Goal: Task Accomplishment & Management: Complete application form

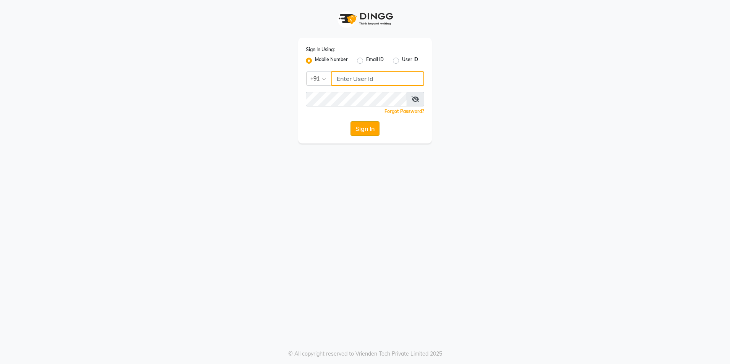
type input "8700041367"
click at [366, 130] on button "Sign In" at bounding box center [364, 128] width 29 height 15
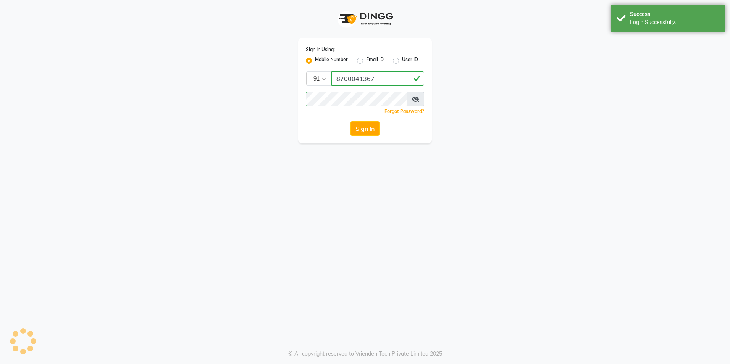
select select "8302"
select select "service"
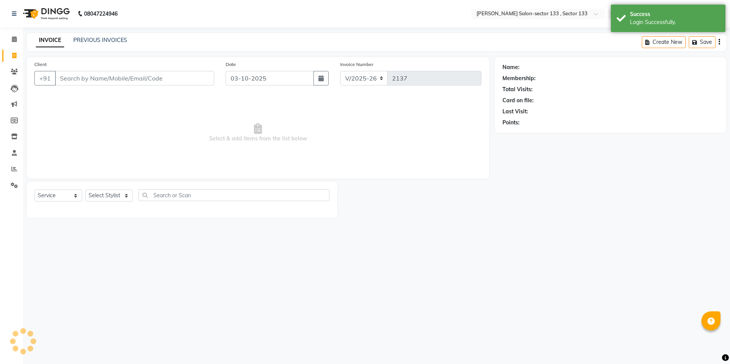
select select "en"
click at [18, 39] on span at bounding box center [14, 39] width 13 height 9
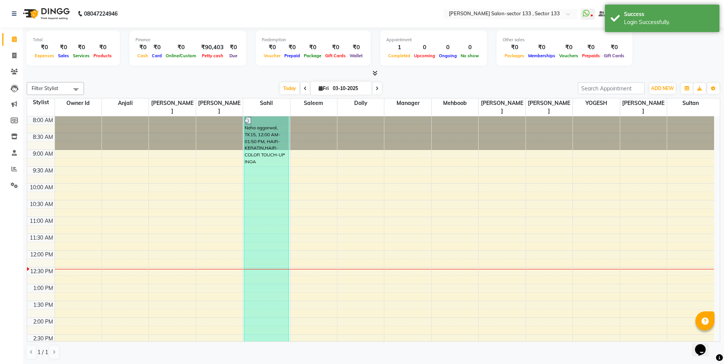
click at [18, 40] on span at bounding box center [14, 39] width 13 height 9
click at [15, 50] on link "Invoice" at bounding box center [11, 56] width 18 height 13
select select "service"
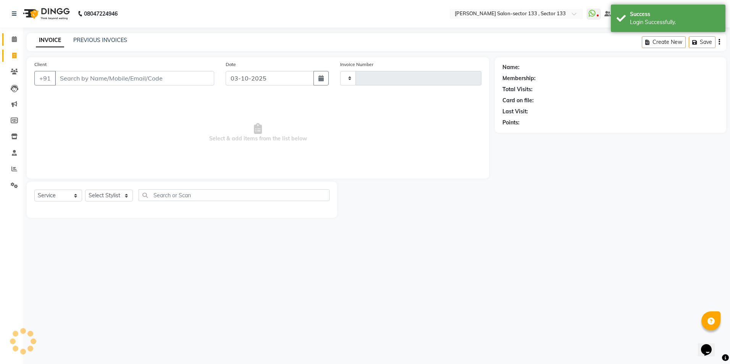
type input "2137"
select select "8302"
click at [11, 38] on span at bounding box center [14, 39] width 13 height 9
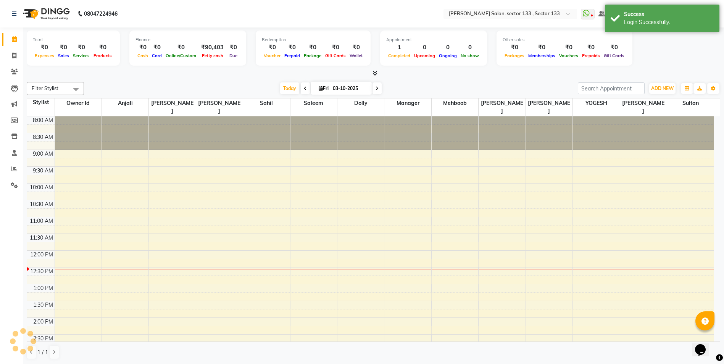
click at [13, 40] on icon at bounding box center [14, 39] width 5 height 6
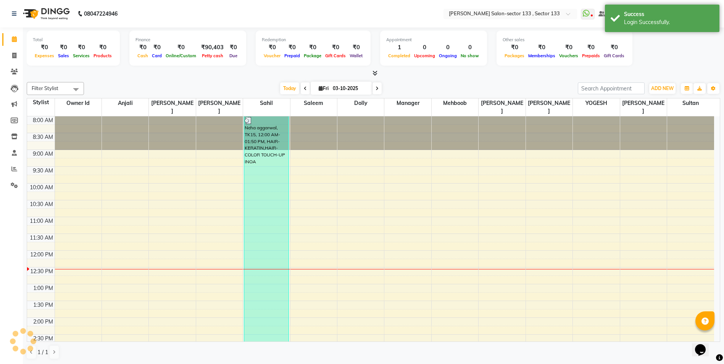
click at [14, 40] on icon at bounding box center [14, 39] width 5 height 6
click at [123, 64] on div "Total ₹0 Expenses ₹0 Sales ₹0 Services ₹0 Products Finance ₹0 Cash ₹0 Card ₹0 O…" at bounding box center [373, 49] width 693 height 37
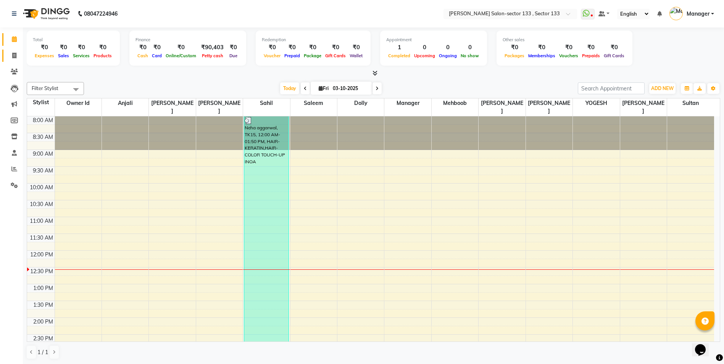
click at [17, 61] on link "Invoice" at bounding box center [11, 56] width 18 height 13
select select "service"
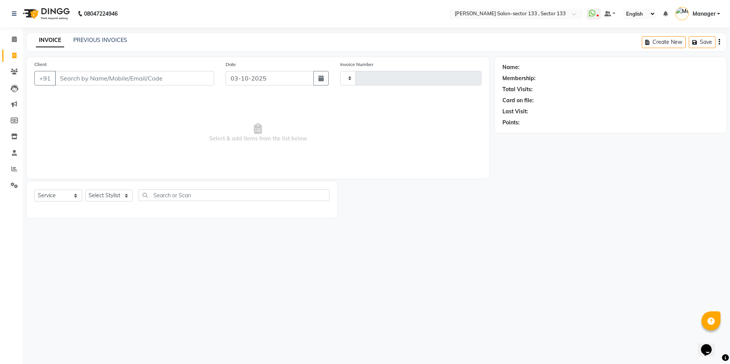
type input "2137"
select select "8302"
click at [85, 85] on input "Client" at bounding box center [134, 78] width 159 height 15
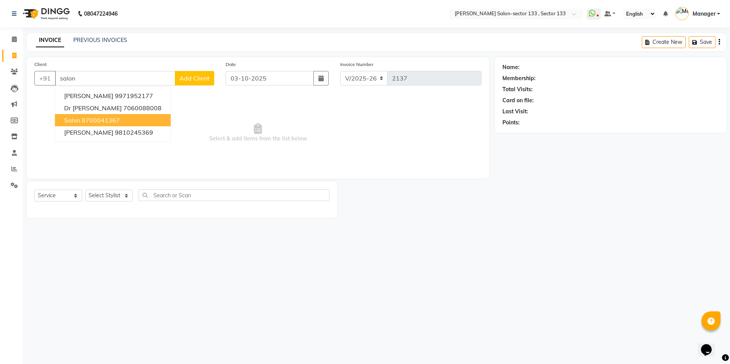
click at [116, 119] on ngb-highlight "8700041367" at bounding box center [101, 120] width 38 height 8
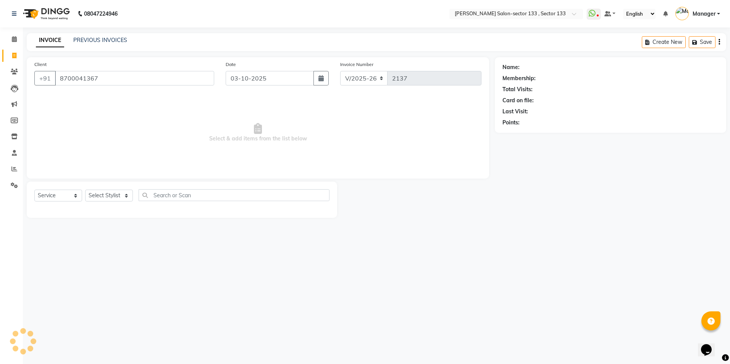
type input "8700041367"
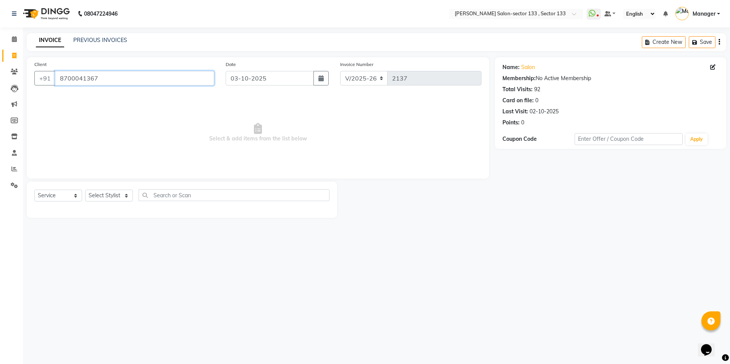
click at [111, 75] on input "8700041367" at bounding box center [134, 78] width 159 height 15
click at [109, 198] on select "Select Stylist Anjali Anwar BUSHRA Dolly jaspal KIRTI Manager Mehboob Owner id …" at bounding box center [109, 196] width 48 height 12
click at [85, 190] on select "Select Stylist Anjali Anwar BUSHRA Dolly jaspal KIRTI Manager Mehboob Owner id …" at bounding box center [109, 196] width 48 height 12
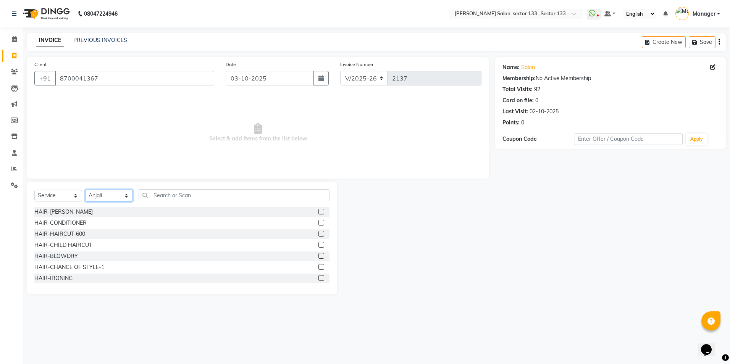
click at [113, 192] on select "Select Stylist Anjali Anwar BUSHRA Dolly jaspal KIRTI Manager Mehboob Owner id …" at bounding box center [109, 196] width 48 height 12
select select "80214"
click at [85, 190] on select "Select Stylist Anjali Anwar BUSHRA Dolly jaspal KIRTI Manager Mehboob Owner id …" at bounding box center [109, 196] width 48 height 12
click at [168, 194] on input "text" at bounding box center [234, 195] width 191 height 12
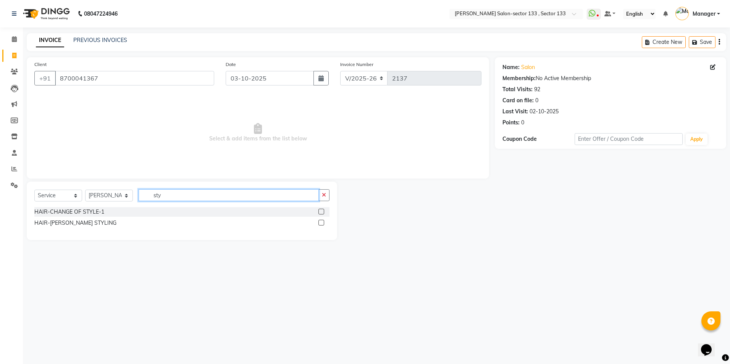
type input "sty"
click at [322, 211] on label at bounding box center [321, 212] width 6 height 6
click at [322, 211] on input "checkbox" at bounding box center [320, 211] width 5 height 5
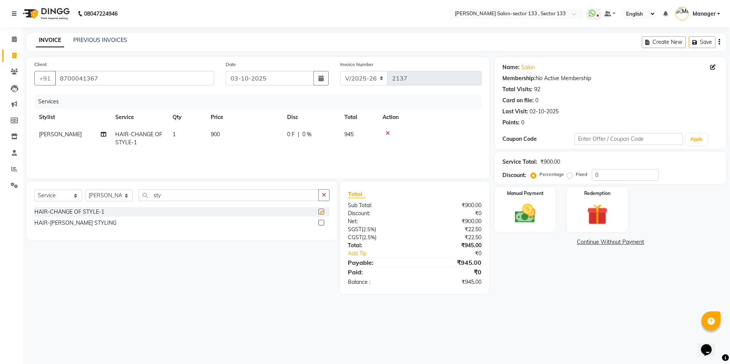
checkbox input "false"
click at [213, 144] on td "900" at bounding box center [244, 138] width 76 height 25
select select "80214"
click at [256, 131] on input "900" at bounding box center [280, 137] width 67 height 12
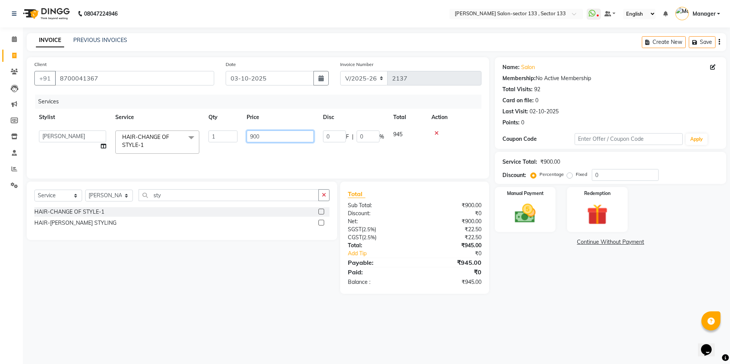
click at [256, 131] on input "900" at bounding box center [280, 137] width 67 height 12
type input "100"
click at [263, 156] on div "Services Stylist Service Qty Price Disc Total Action Anwar HAIR-CHANGE OF STYLE…" at bounding box center [257, 133] width 447 height 76
click at [522, 195] on label "Manual Payment" at bounding box center [525, 192] width 38 height 7
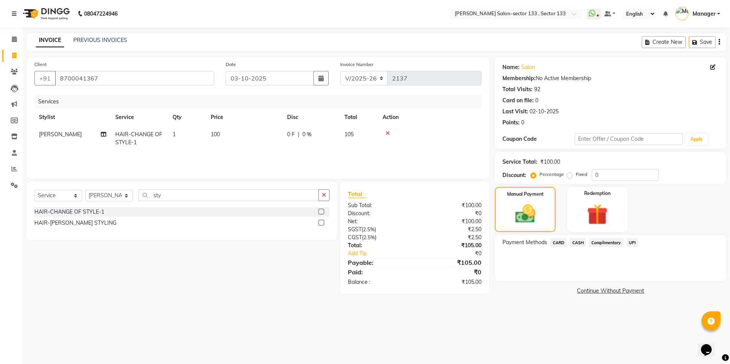
click at [577, 243] on span "CASH" at bounding box center [577, 242] width 16 height 9
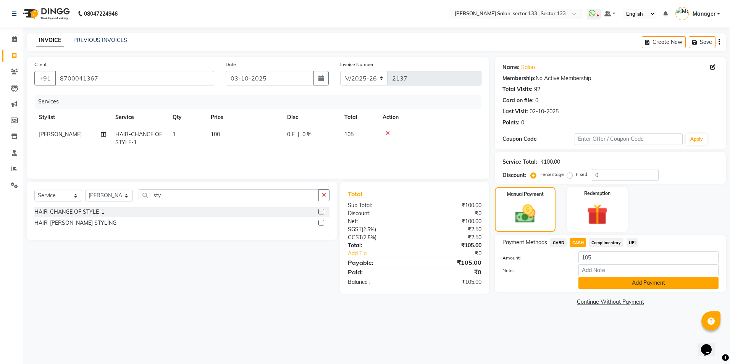
click at [590, 278] on button "Add Payment" at bounding box center [648, 283] width 140 height 12
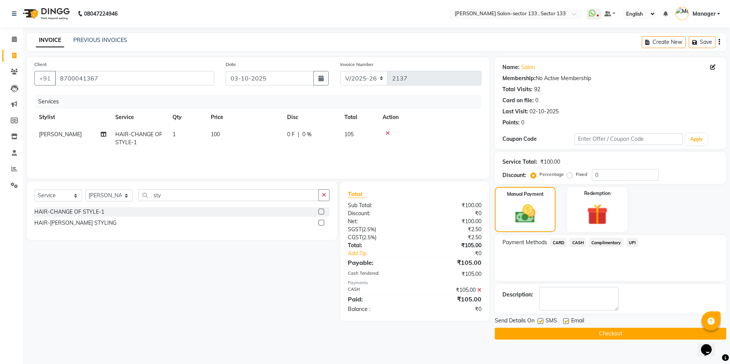
click at [560, 332] on button "Checkout" at bounding box center [610, 334] width 231 height 12
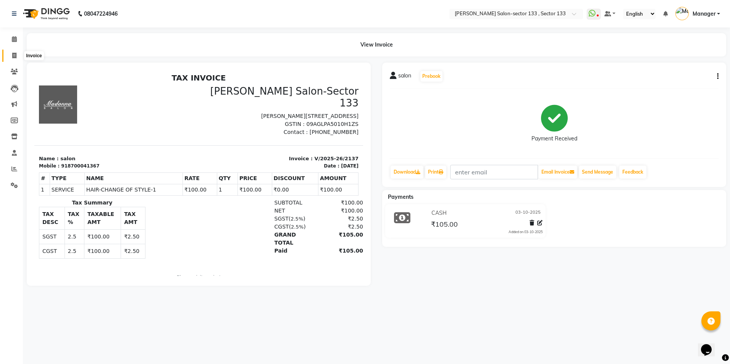
click at [17, 57] on span at bounding box center [14, 56] width 13 height 9
select select "service"
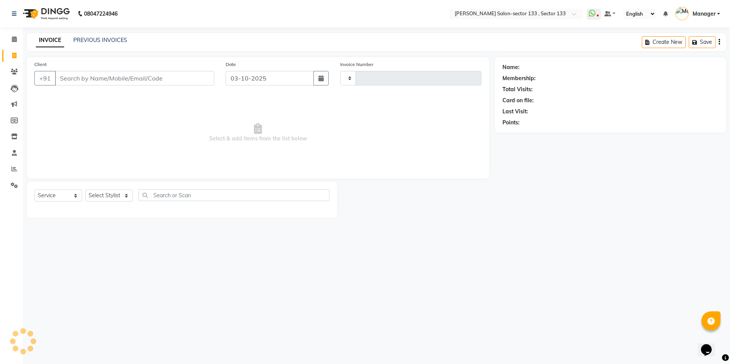
type input "2138"
select select "8302"
click at [97, 199] on select "Select Stylist Anjali Anwar BUSHRA Dolly jaspal KIRTI Manager Mehboob Owner id …" at bounding box center [109, 196] width 48 height 12
click at [85, 190] on select "Select Stylist Anjali Anwar BUSHRA Dolly jaspal KIRTI Manager Mehboob Owner id …" at bounding box center [109, 196] width 48 height 12
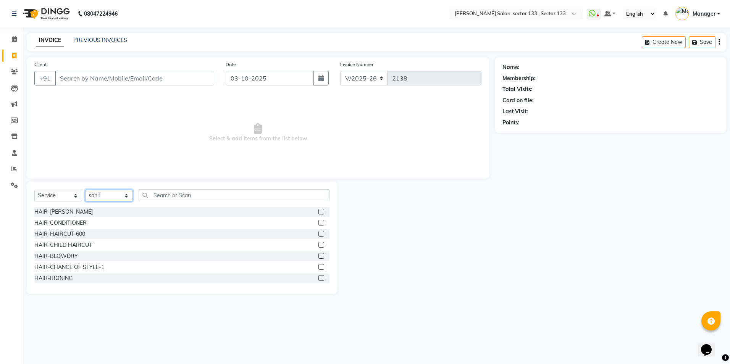
drag, startPoint x: 109, startPoint y: 197, endPoint x: 110, endPoint y: 202, distance: 5.4
click at [109, 197] on select "Select Stylist Anjali Anwar BUSHRA Dolly jaspal KIRTI Manager Mehboob Owner id …" at bounding box center [109, 196] width 48 height 12
select select "80846"
click at [85, 190] on select "Select Stylist Anjali Anwar BUSHRA Dolly jaspal KIRTI Manager Mehboob Owner id …" at bounding box center [109, 196] width 48 height 12
click at [180, 200] on input "text" at bounding box center [234, 195] width 191 height 12
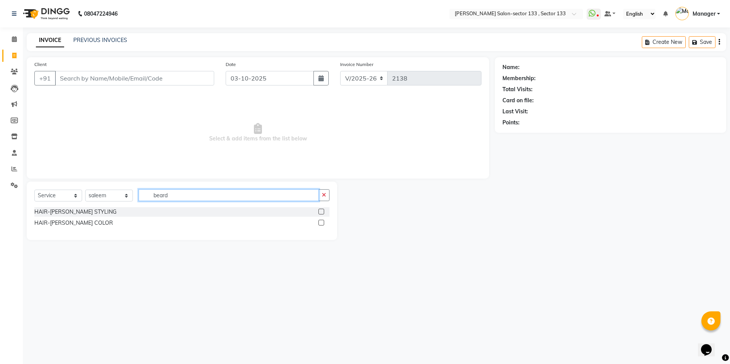
type input "beard"
click at [319, 214] on label at bounding box center [321, 212] width 6 height 6
click at [319, 214] on input "checkbox" at bounding box center [320, 211] width 5 height 5
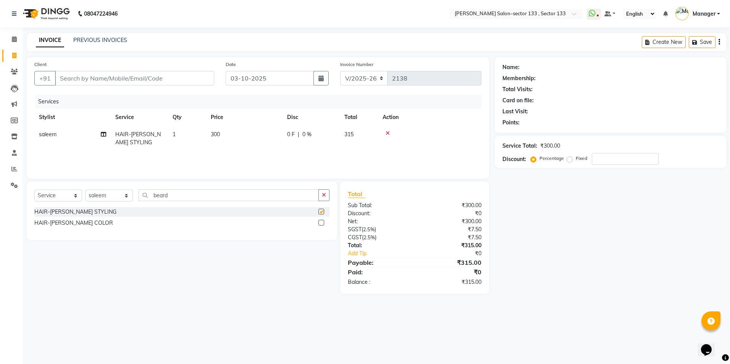
checkbox input "false"
click at [123, 81] on input "Client" at bounding box center [134, 78] width 159 height 15
click at [123, 77] on input "Client" at bounding box center [134, 78] width 159 height 15
click at [144, 64] on div "Client +91" at bounding box center [124, 75] width 191 height 31
click at [146, 76] on input "Client" at bounding box center [134, 78] width 159 height 15
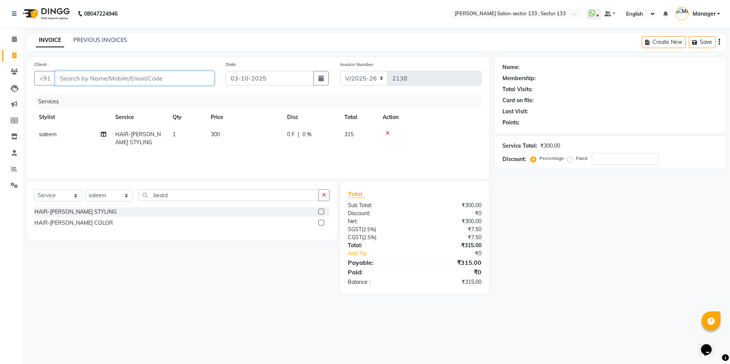
type input "9"
type input "0"
click at [102, 93] on ngb-highlight "90236 09448" at bounding box center [102, 96] width 40 height 8
type input "9023609448"
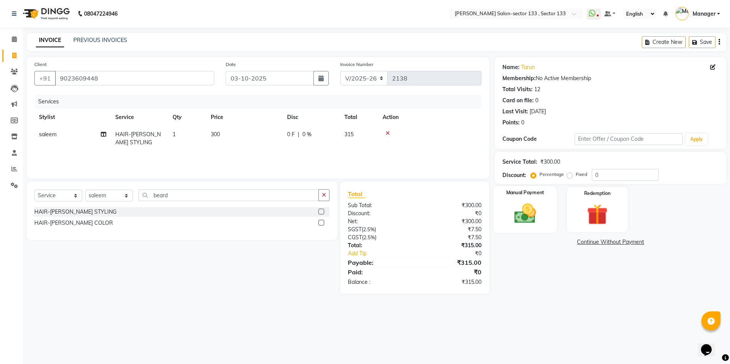
click at [512, 230] on div "Manual Payment" at bounding box center [524, 209] width 63 height 47
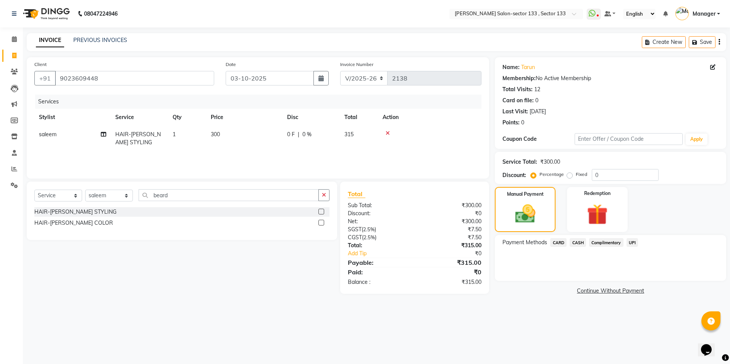
click at [634, 241] on span "UPI" at bounding box center [632, 242] width 12 height 9
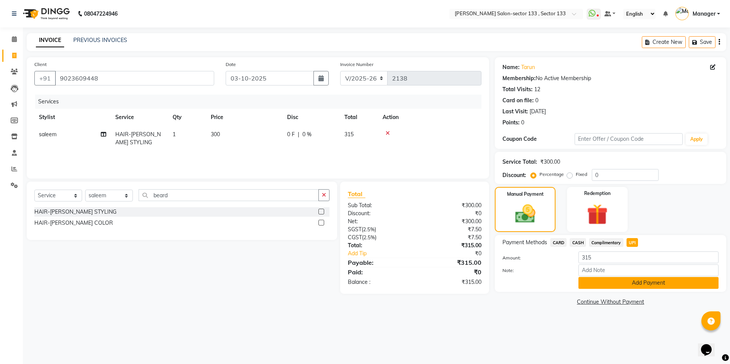
click at [626, 281] on button "Add Payment" at bounding box center [648, 283] width 140 height 12
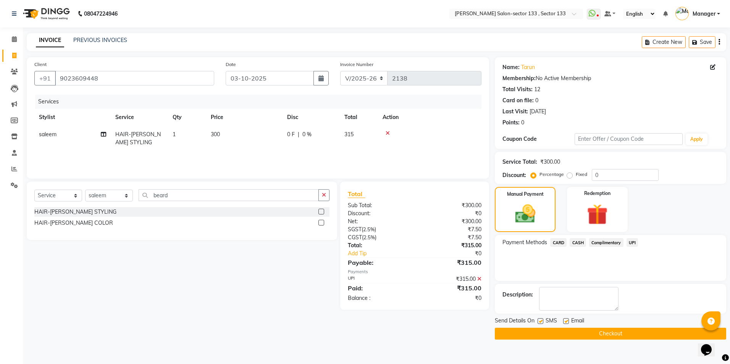
click at [550, 333] on button "Checkout" at bounding box center [610, 334] width 231 height 12
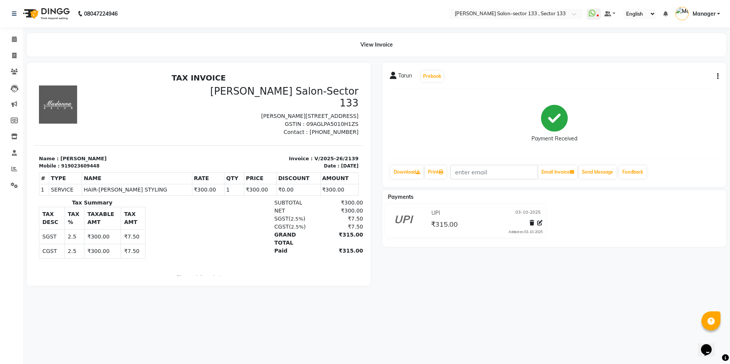
click at [542, 324] on div "08047224946 Select Location × Madonna Salon-sector 133 , Sector 133 WhatsApp St…" at bounding box center [365, 182] width 730 height 364
click at [15, 39] on icon at bounding box center [14, 39] width 5 height 6
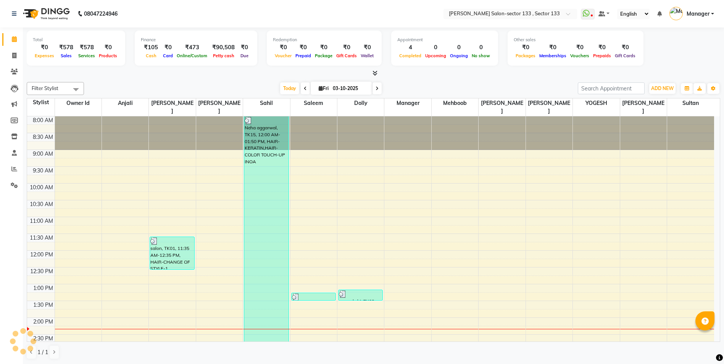
click at [15, 48] on li "Invoice" at bounding box center [11, 56] width 23 height 16
click at [15, 55] on icon at bounding box center [14, 56] width 4 height 6
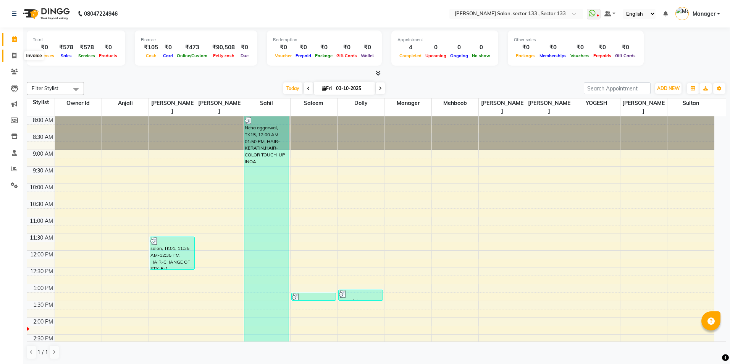
select select "8302"
select select "service"
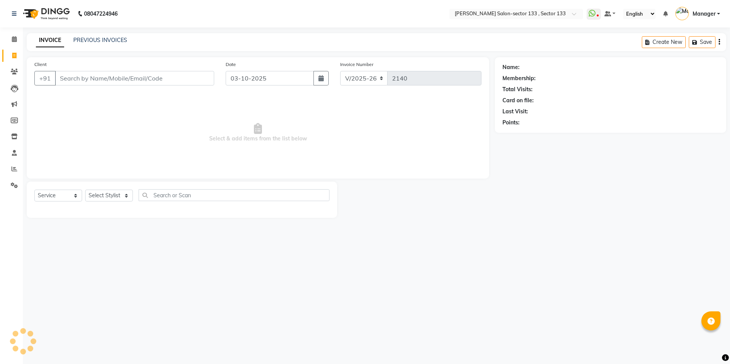
click at [74, 74] on input "Client" at bounding box center [134, 78] width 159 height 15
type input "7678525825"
click at [209, 77] on span "Add Client" at bounding box center [194, 78] width 30 height 8
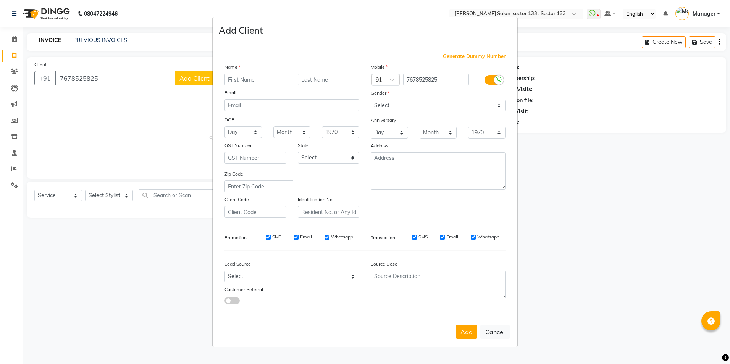
click at [237, 81] on input "text" at bounding box center [255, 80] width 62 height 12
type input "ruchika"
drag, startPoint x: 382, startPoint y: 102, endPoint x: 381, endPoint y: 106, distance: 4.2
click at [382, 102] on select "Select Male Female Other Prefer Not To Say" at bounding box center [438, 106] width 135 height 12
select select "female"
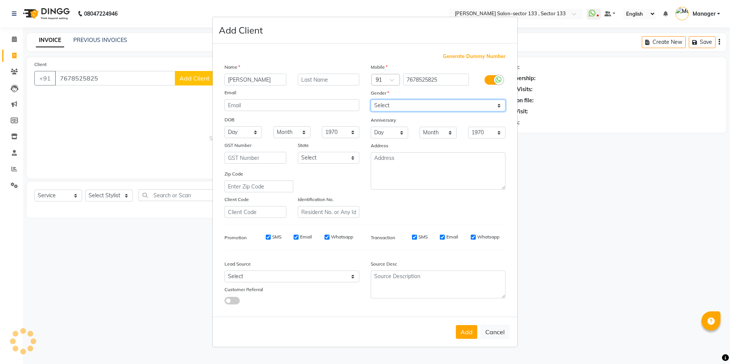
click at [371, 100] on select "Select Male Female Other Prefer Not To Say" at bounding box center [438, 106] width 135 height 12
click at [466, 325] on button "Add" at bounding box center [466, 332] width 21 height 14
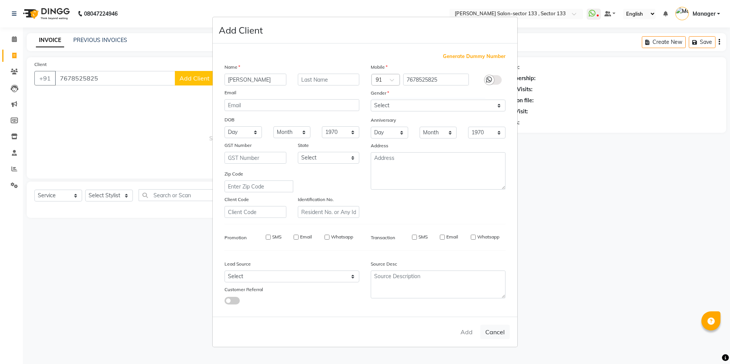
select select
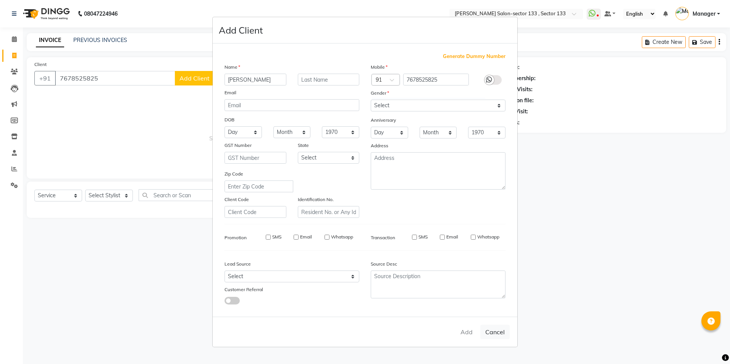
select select
checkbox input "false"
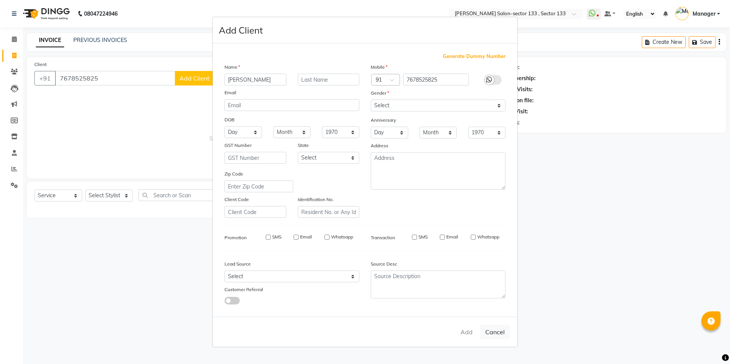
checkbox input "false"
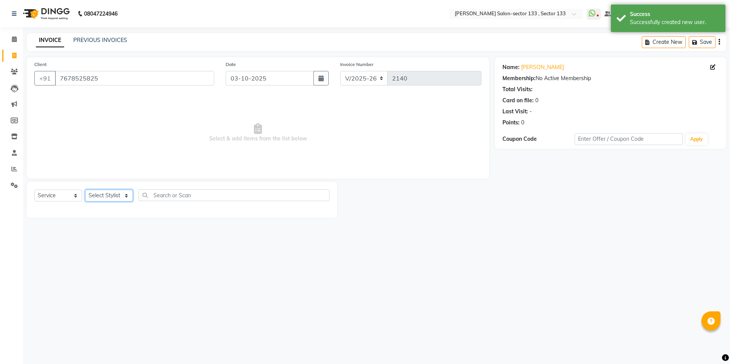
click at [98, 193] on select "Select Stylist Anjali Anwar BUSHRA Dolly jaspal KIRTI Manager Mehboob Owner id …" at bounding box center [109, 196] width 48 height 12
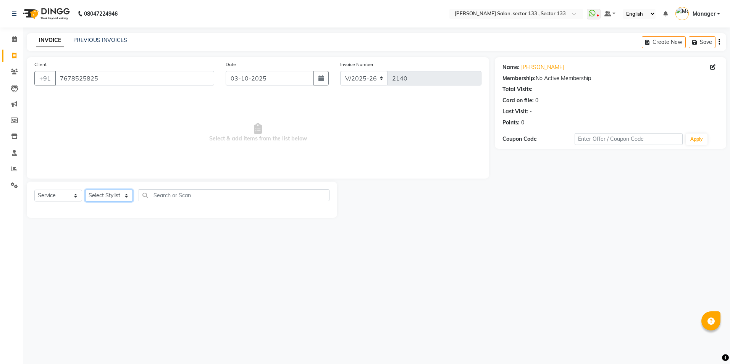
select select "83256"
click at [85, 190] on select "Select Stylist Anjali Anwar BUSHRA Dolly jaspal KIRTI Manager Mehboob Owner id …" at bounding box center [109, 196] width 48 height 12
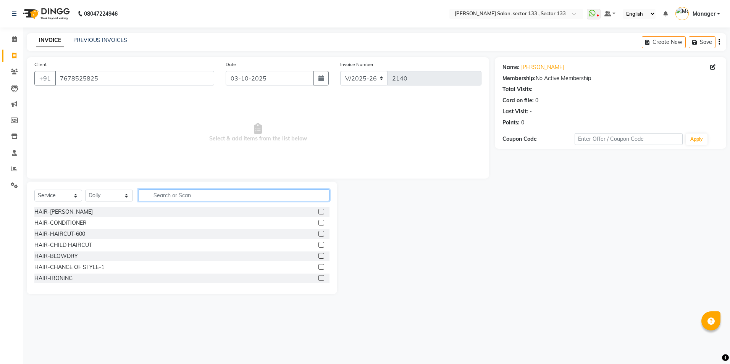
click at [166, 196] on input "text" at bounding box center [234, 195] width 191 height 12
type input "eye"
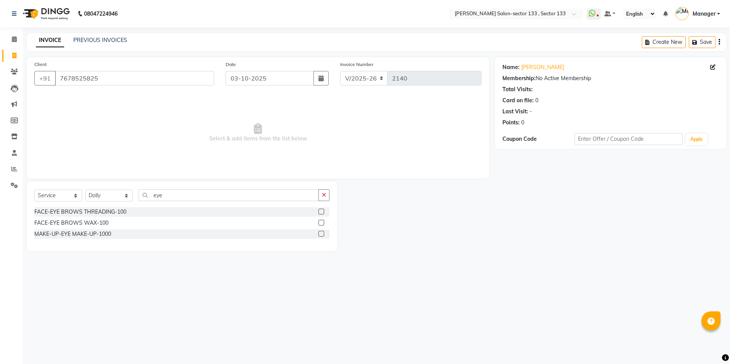
click at [319, 212] on label at bounding box center [321, 212] width 6 height 6
click at [319, 212] on input "checkbox" at bounding box center [320, 211] width 5 height 5
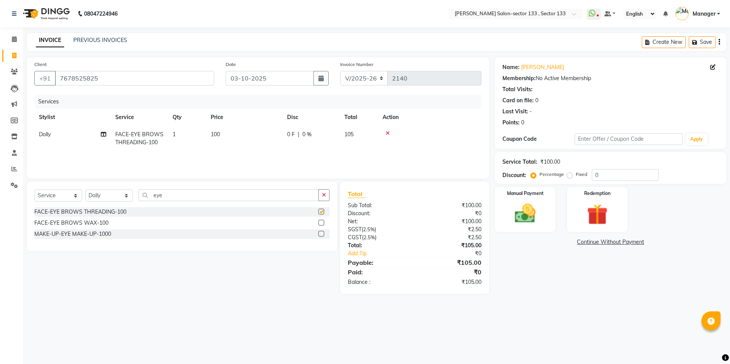
checkbox input "false"
click at [511, 214] on img at bounding box center [524, 213] width 35 height 25
click at [633, 242] on span "UPI" at bounding box center [632, 242] width 12 height 9
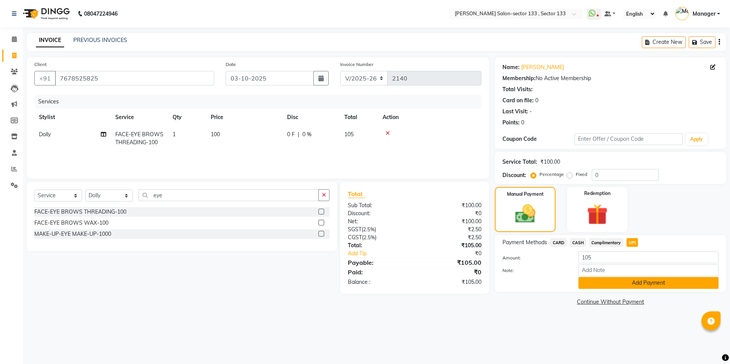
click at [627, 284] on button "Add Payment" at bounding box center [648, 283] width 140 height 12
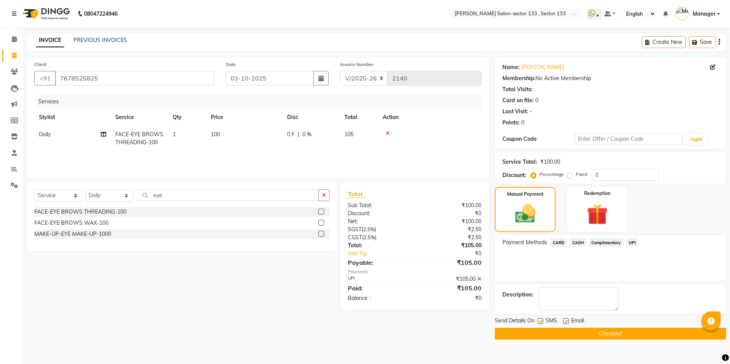
click at [615, 335] on button "Checkout" at bounding box center [610, 334] width 231 height 12
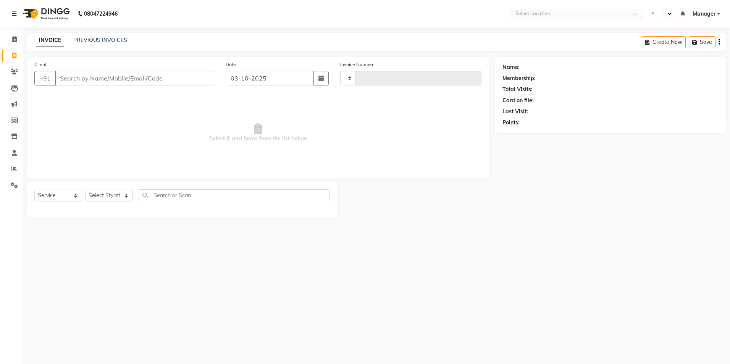
select select "service"
type input "2138"
select select "en"
select select "8302"
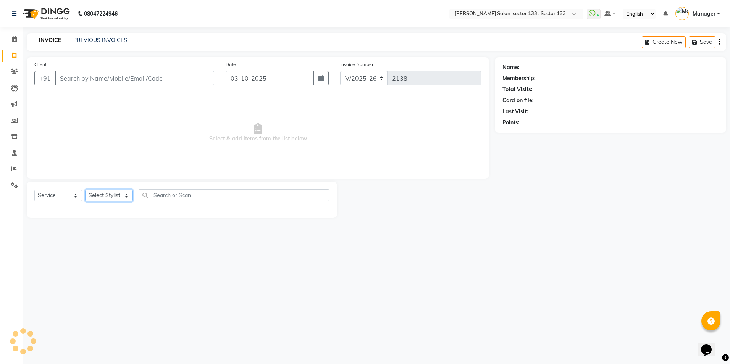
click at [89, 193] on select "Select Stylist" at bounding box center [109, 196] width 48 height 12
click at [120, 198] on select "Select Stylist" at bounding box center [109, 196] width 48 height 12
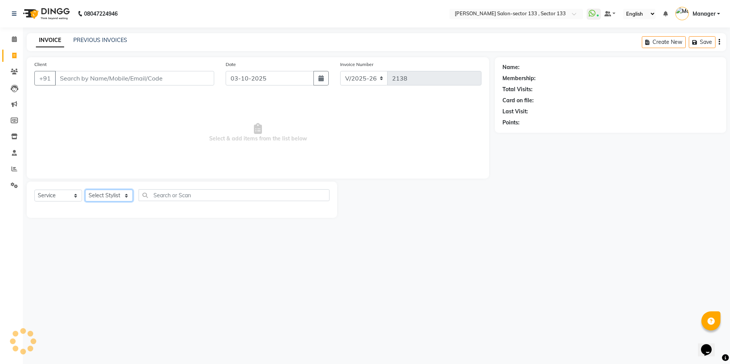
click at [120, 198] on select "Select Stylist" at bounding box center [109, 196] width 48 height 12
select select "83256"
click at [85, 190] on select "Select Stylist Anjali Anwar BUSHRA Dolly jaspal KIRTI Manager Mehboob Owner id …" at bounding box center [109, 196] width 48 height 12
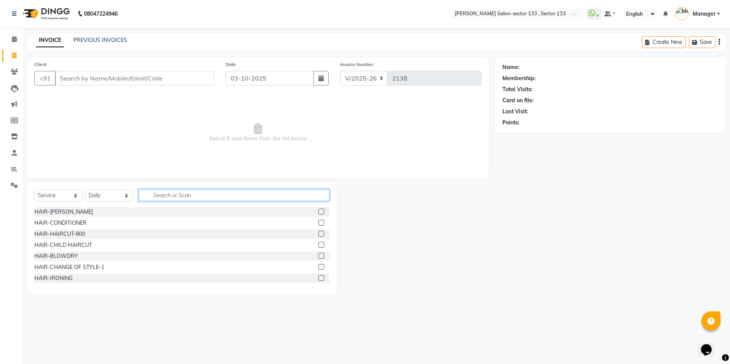
click at [170, 199] on input "text" at bounding box center [234, 195] width 191 height 12
type input "ey"
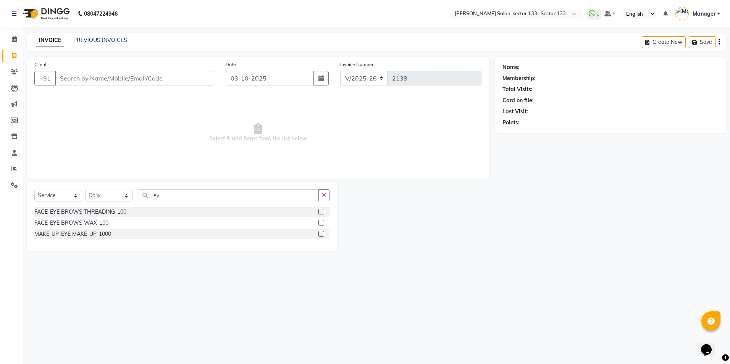
click at [320, 213] on label at bounding box center [321, 212] width 6 height 6
click at [320, 213] on input "checkbox" at bounding box center [320, 211] width 5 height 5
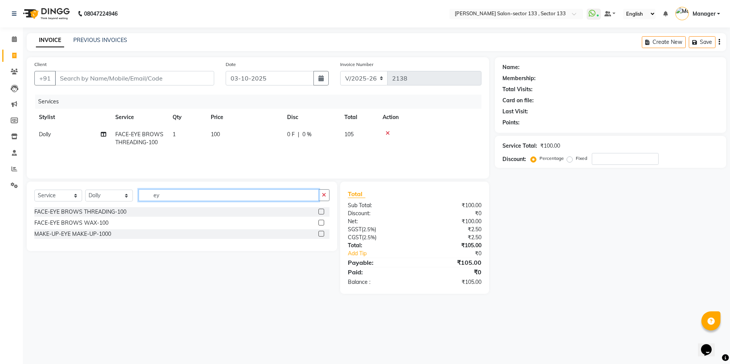
checkbox input "false"
click at [285, 195] on input "ey" at bounding box center [229, 195] width 180 height 12
type input "e"
type input "upp"
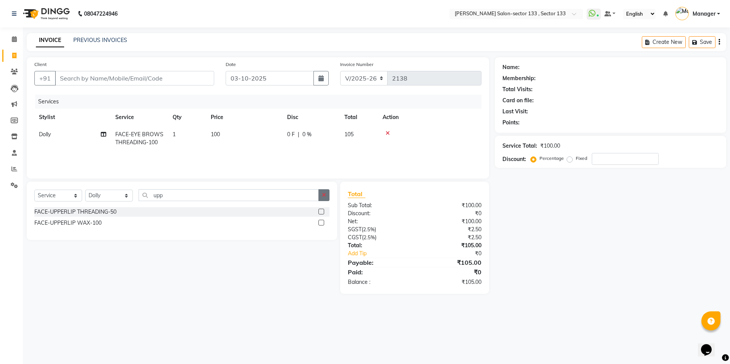
click at [320, 211] on label at bounding box center [321, 212] width 6 height 6
click at [320, 211] on input "checkbox" at bounding box center [320, 211] width 5 height 5
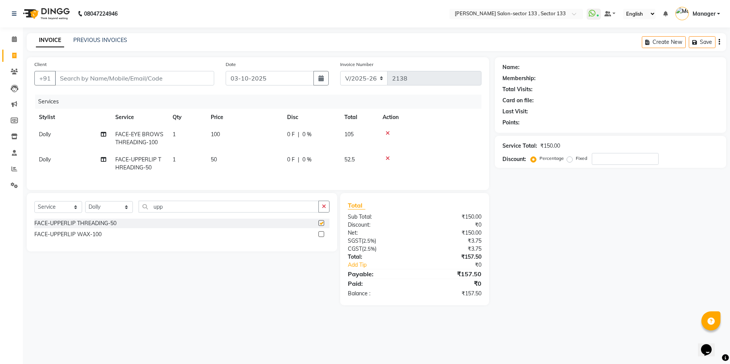
checkbox input "false"
click at [113, 75] on input "Client" at bounding box center [134, 78] width 159 height 15
type input "9"
type input "0"
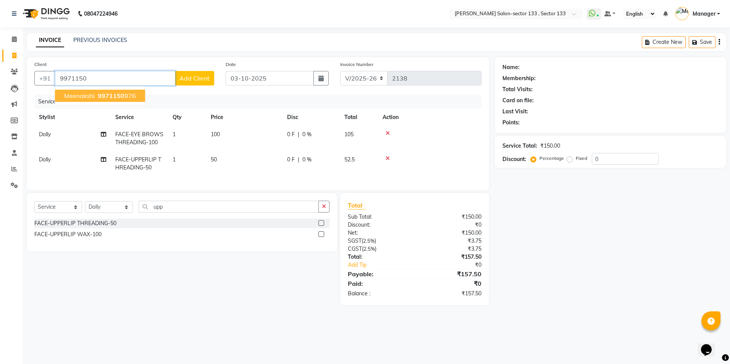
click at [108, 92] on button "meenakshi 9971150 976" at bounding box center [100, 96] width 90 height 12
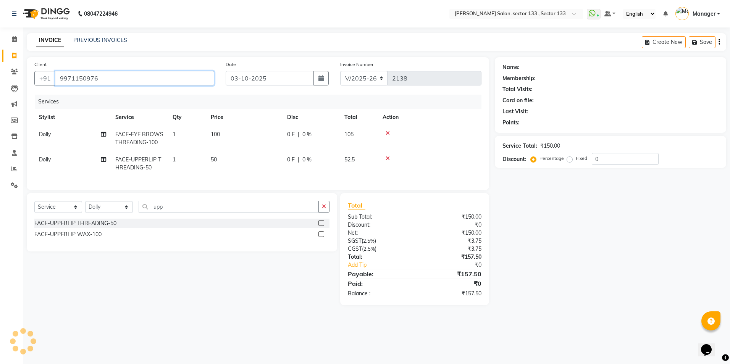
type input "9971150976"
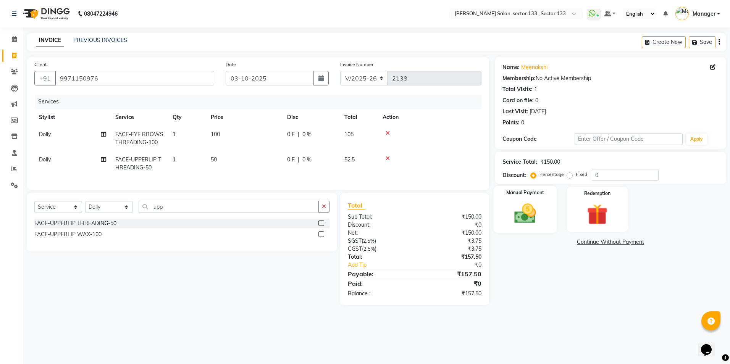
click at [506, 228] on div "Manual Payment" at bounding box center [524, 209] width 63 height 47
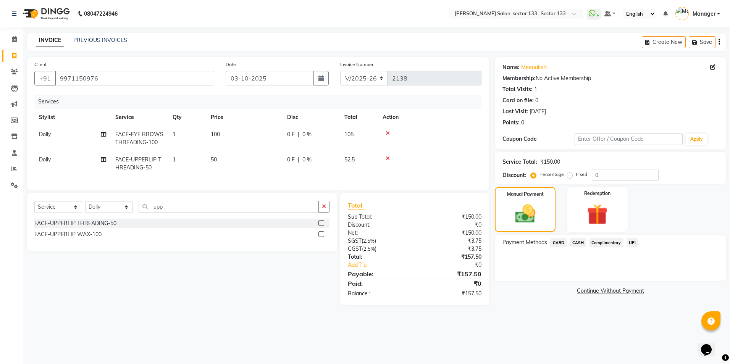
click at [634, 242] on span "UPI" at bounding box center [632, 242] width 12 height 9
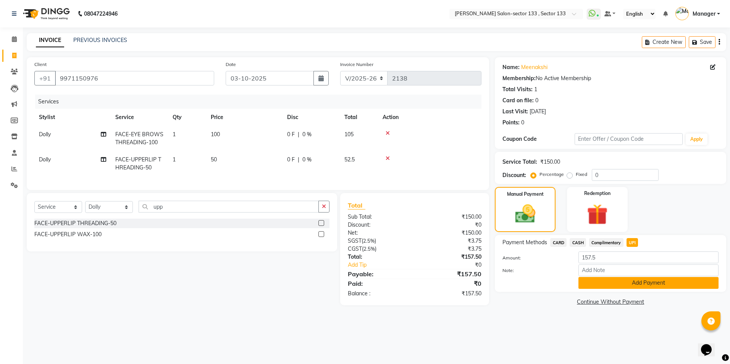
click at [637, 278] on button "Add Payment" at bounding box center [648, 283] width 140 height 12
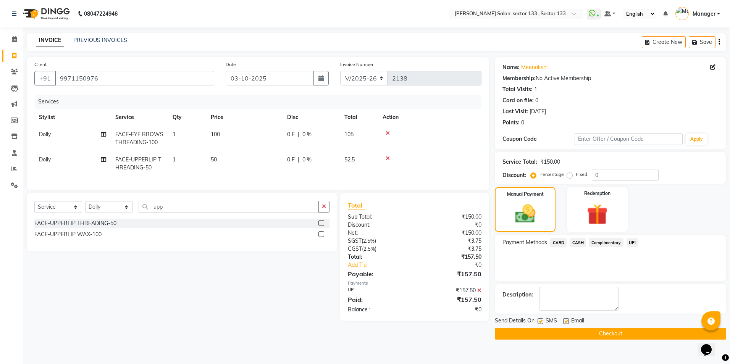
click at [609, 335] on button "Checkout" at bounding box center [610, 334] width 231 height 12
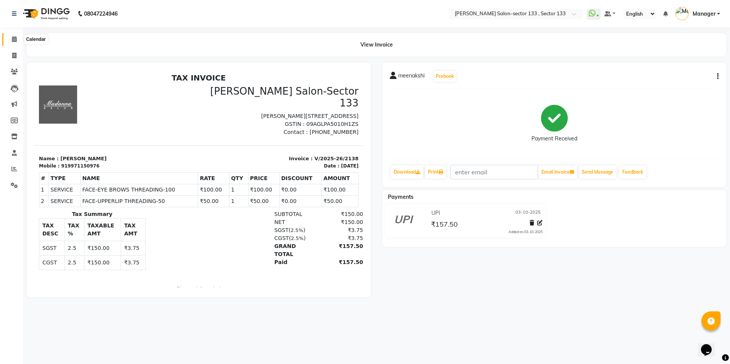
drag, startPoint x: 0, startPoint y: 0, endPoint x: 17, endPoint y: 41, distance: 44.1
click at [17, 41] on icon at bounding box center [14, 39] width 5 height 6
